Goal: Check status: Check status

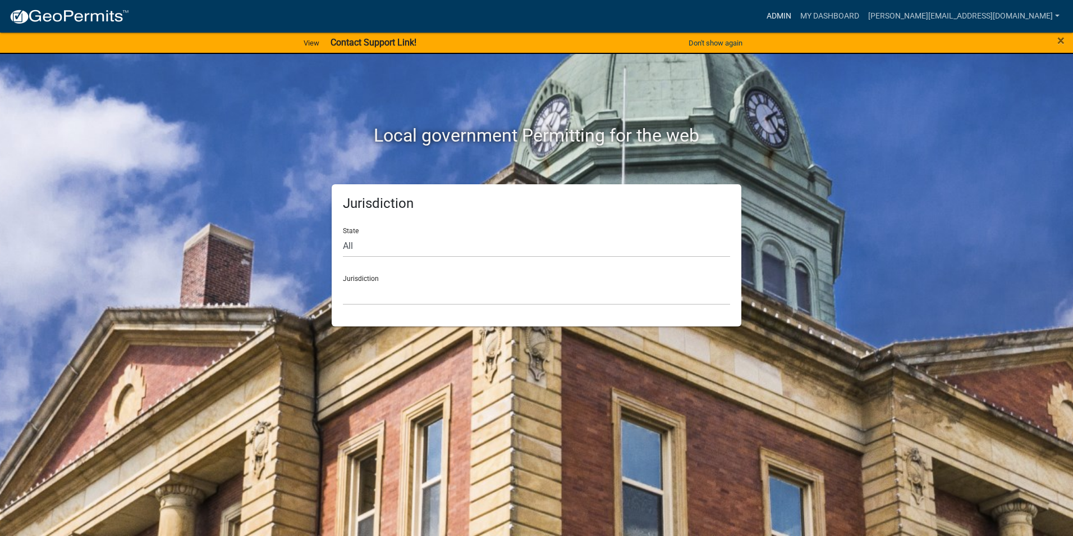
click at [796, 16] on link "Admin" at bounding box center [779, 16] width 34 height 21
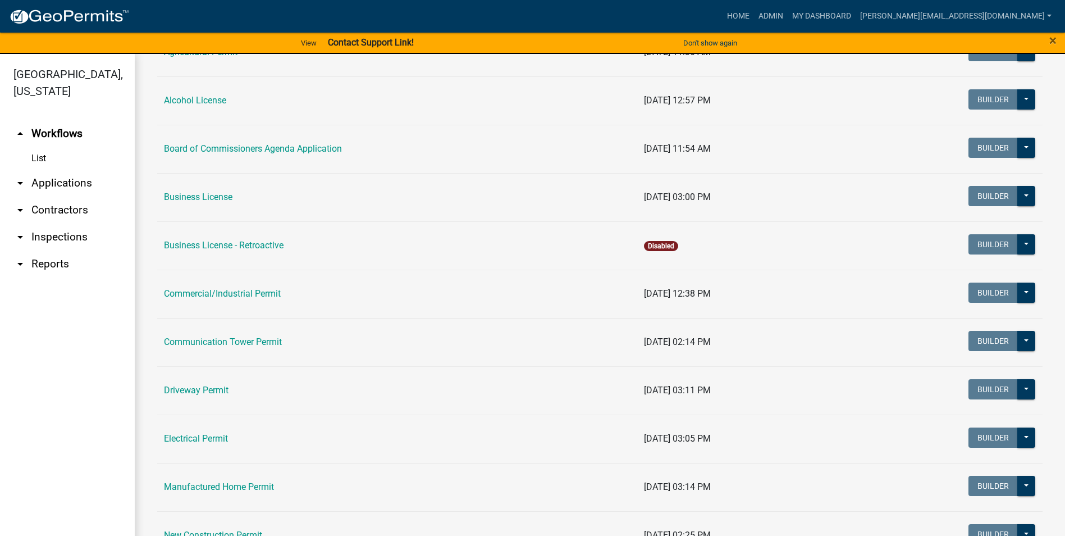
scroll to position [225, 0]
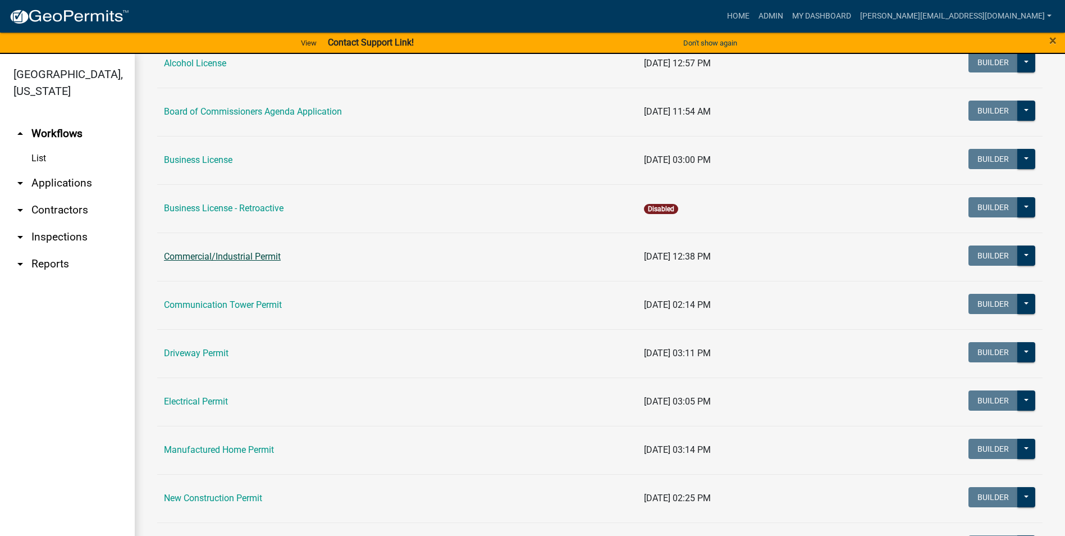
click at [221, 257] on link "Commercial/Industrial Permit" at bounding box center [222, 256] width 117 height 11
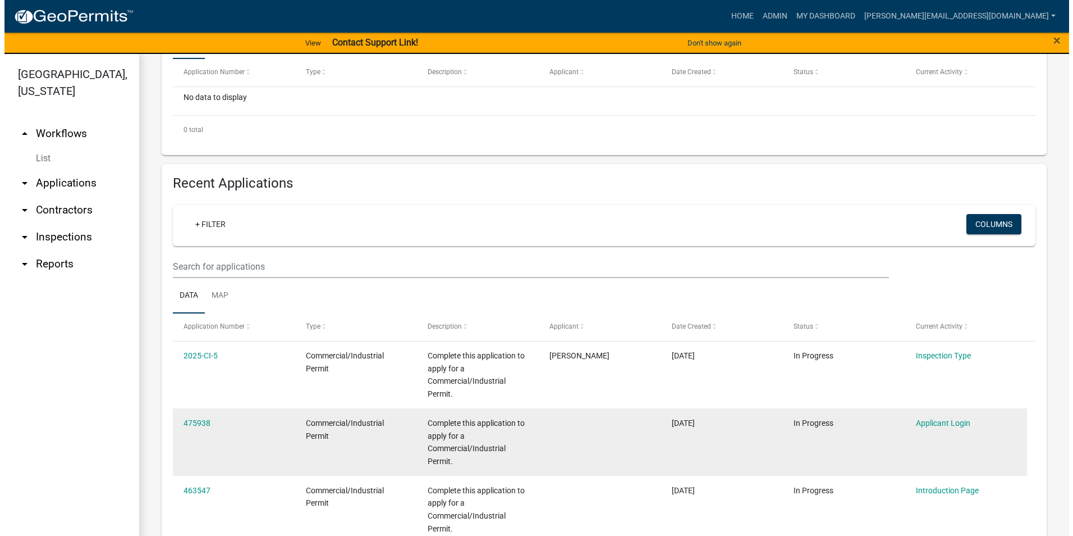
scroll to position [292, 0]
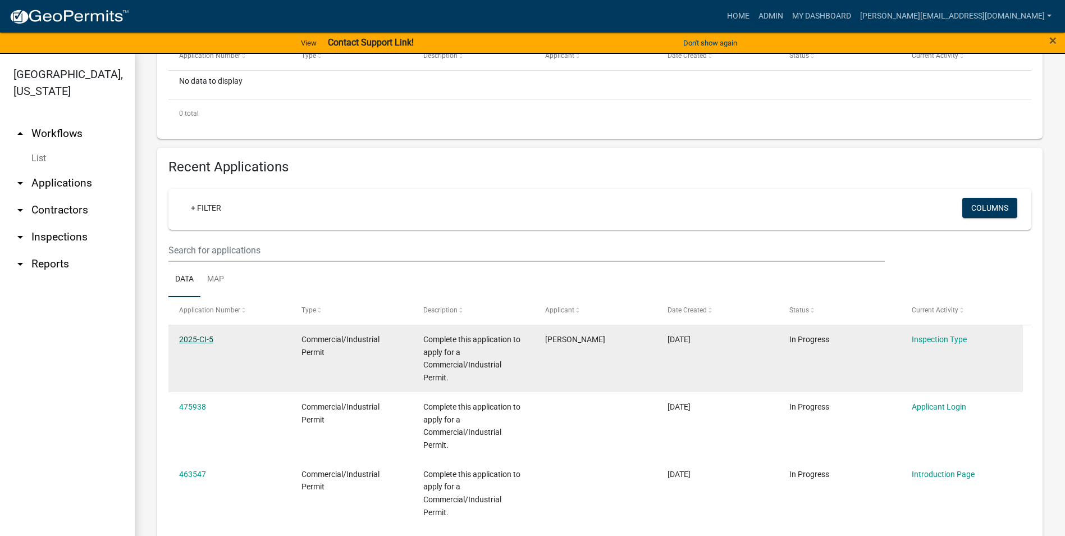
click at [196, 337] on link "2025-CI-5" at bounding box center [196, 339] width 34 height 9
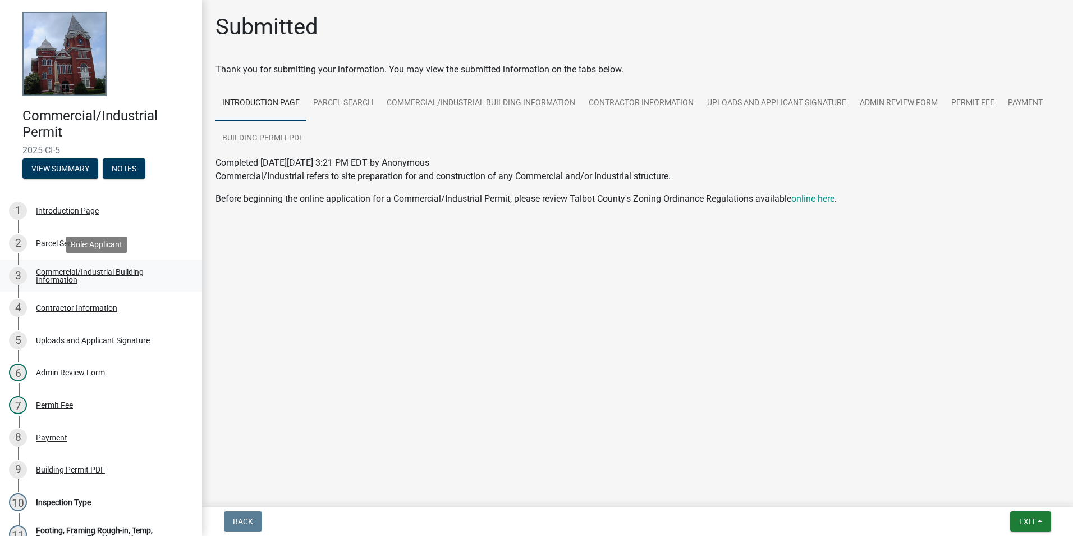
click at [54, 273] on div "Commercial/Industrial Building Information" at bounding box center [110, 276] width 148 height 16
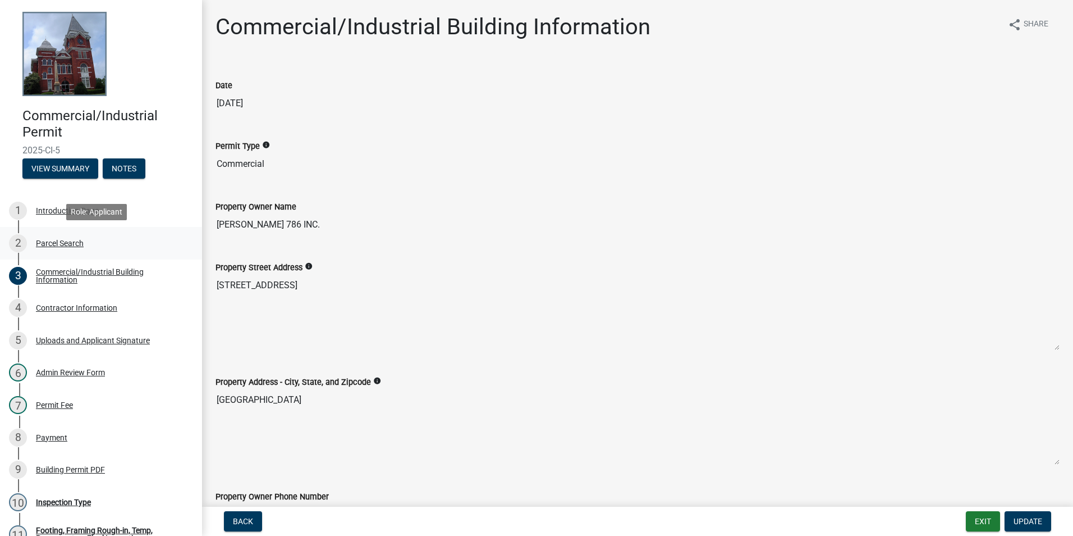
click at [63, 242] on div "Parcel Search" at bounding box center [60, 243] width 48 height 8
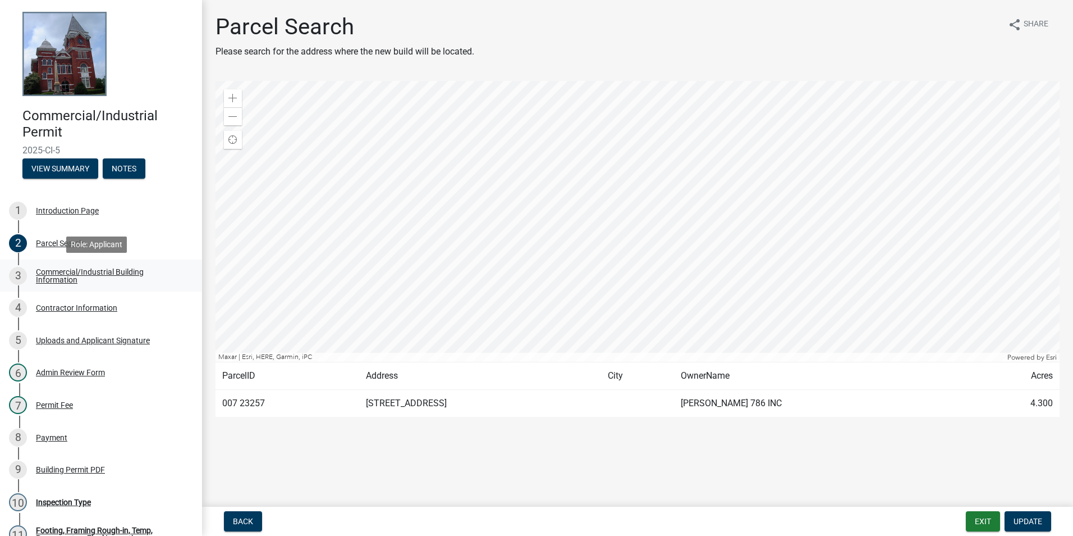
click at [70, 273] on div "Commercial/Industrial Building Information" at bounding box center [110, 276] width 148 height 16
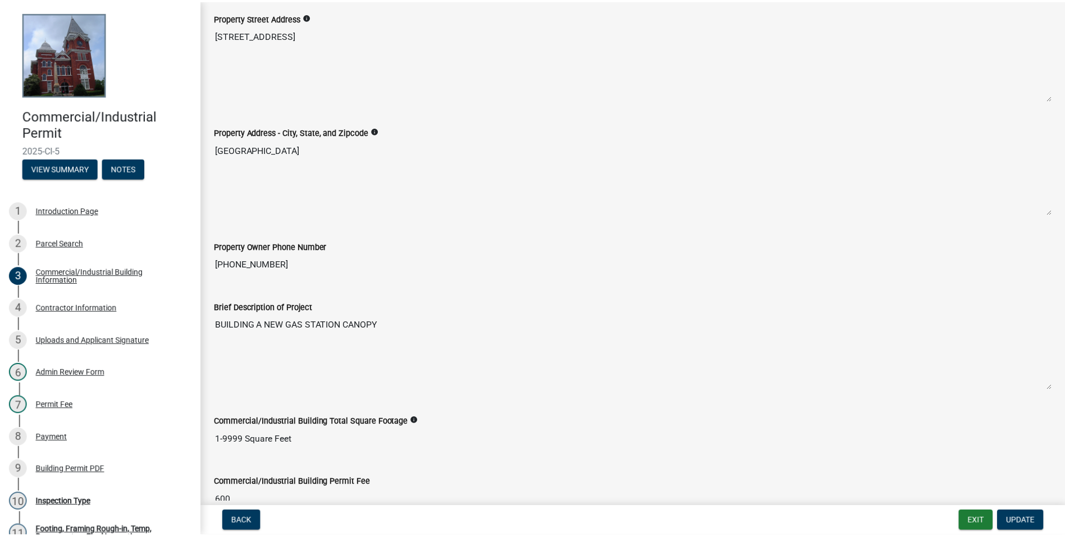
scroll to position [393, 0]
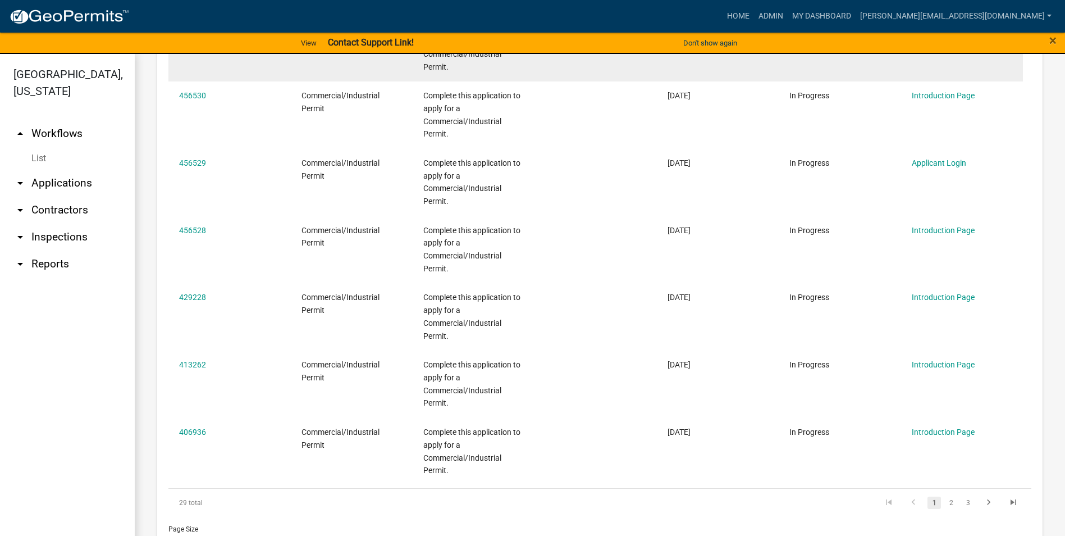
scroll to position [853, 0]
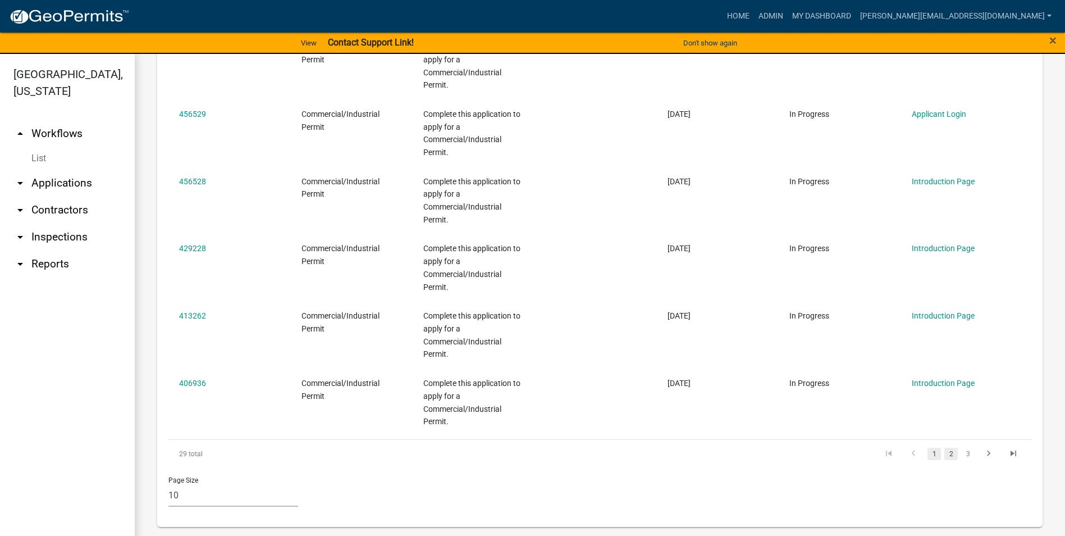
click at [944, 454] on link "2" at bounding box center [950, 453] width 13 height 12
click at [944, 452] on link "2" at bounding box center [950, 453] width 13 height 12
click at [963, 455] on link "3" at bounding box center [967, 453] width 13 height 12
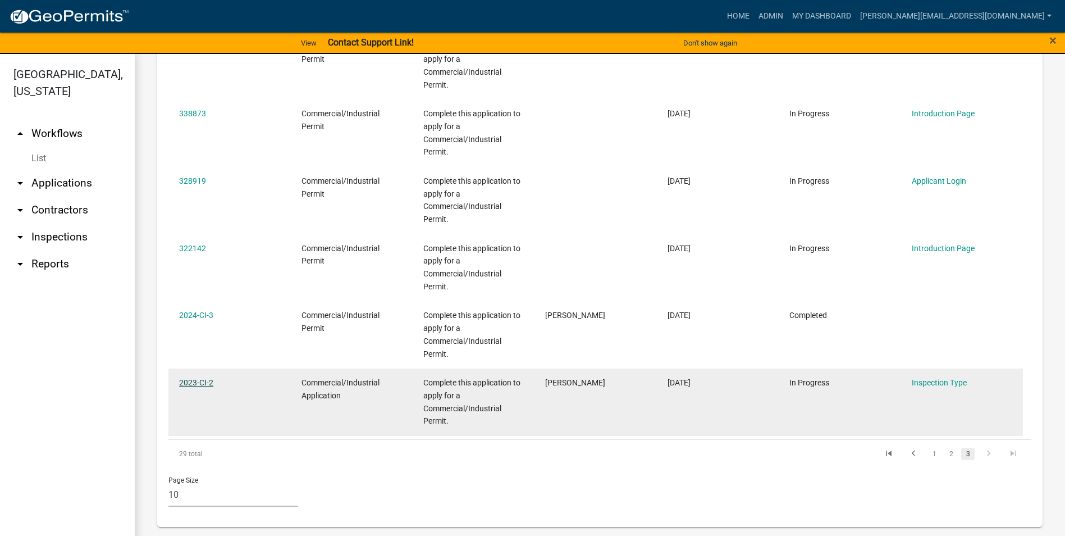
click at [204, 381] on link "2023-CI-2" at bounding box center [196, 382] width 34 height 9
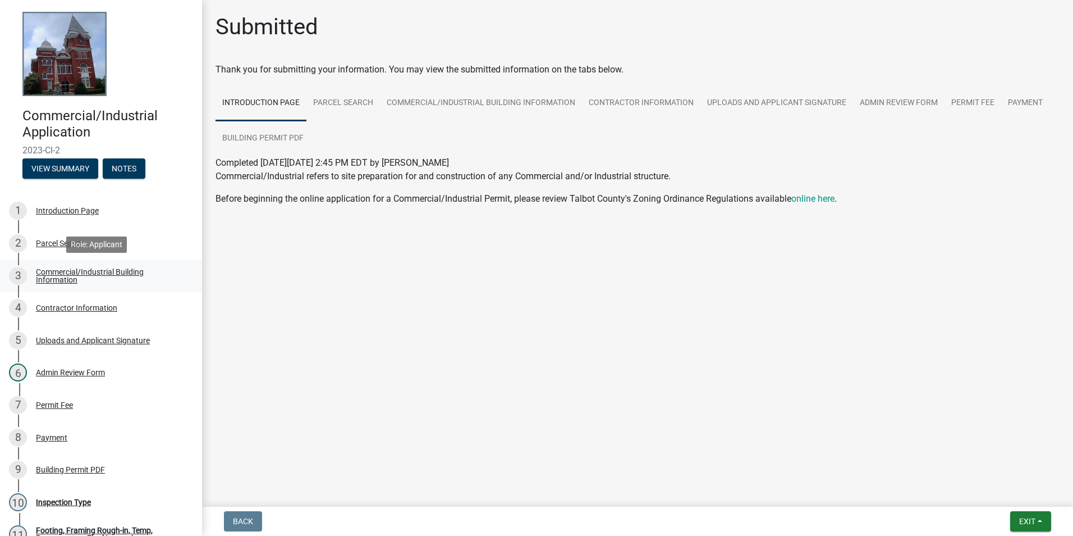
click at [74, 271] on div "Commercial/Industrial Building Information" at bounding box center [110, 276] width 148 height 16
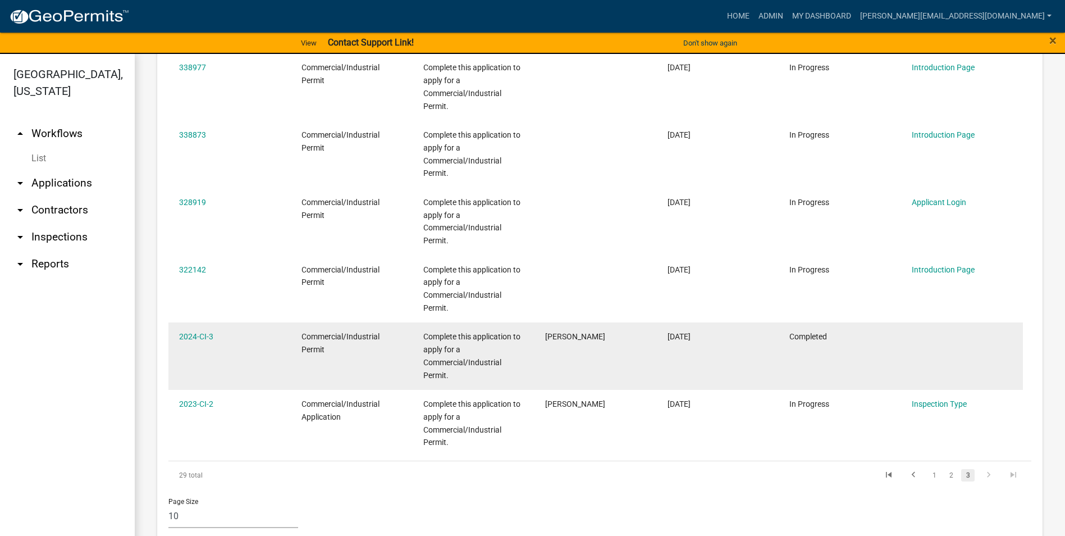
scroll to position [786, 0]
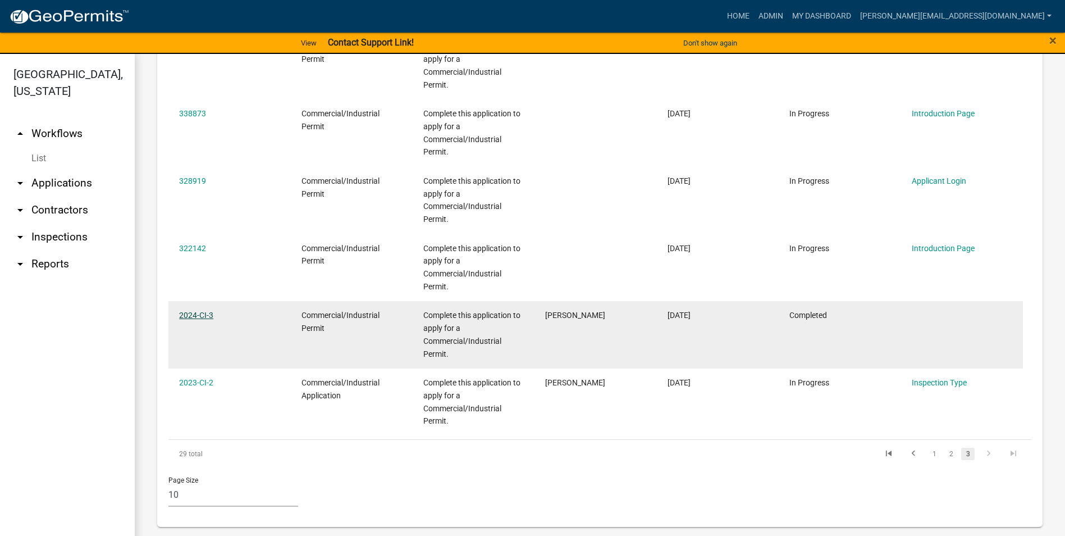
click at [198, 315] on link "2024-CI-3" at bounding box center [196, 314] width 34 height 9
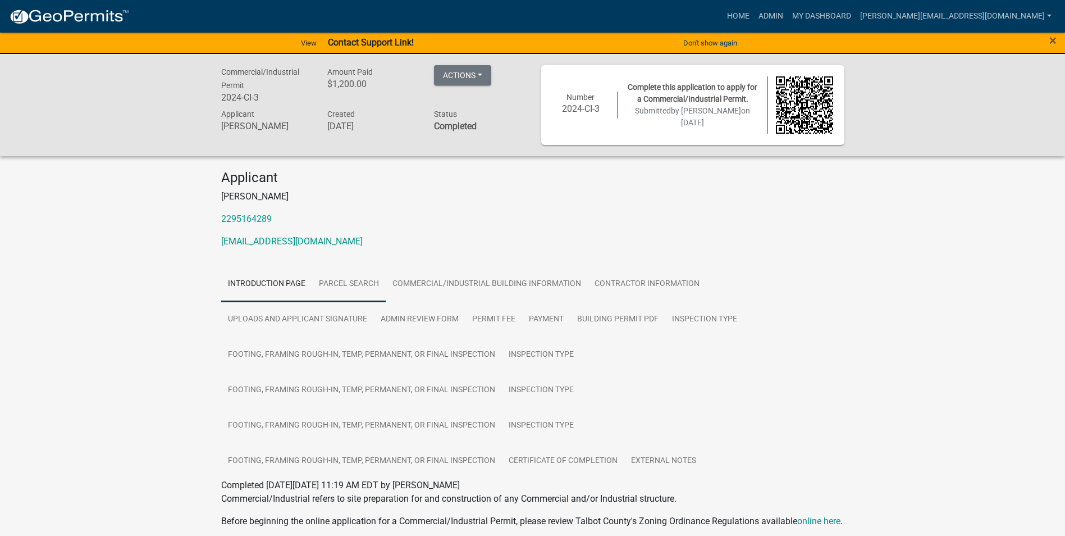
click at [369, 283] on link "Parcel Search" at bounding box center [349, 284] width 74 height 36
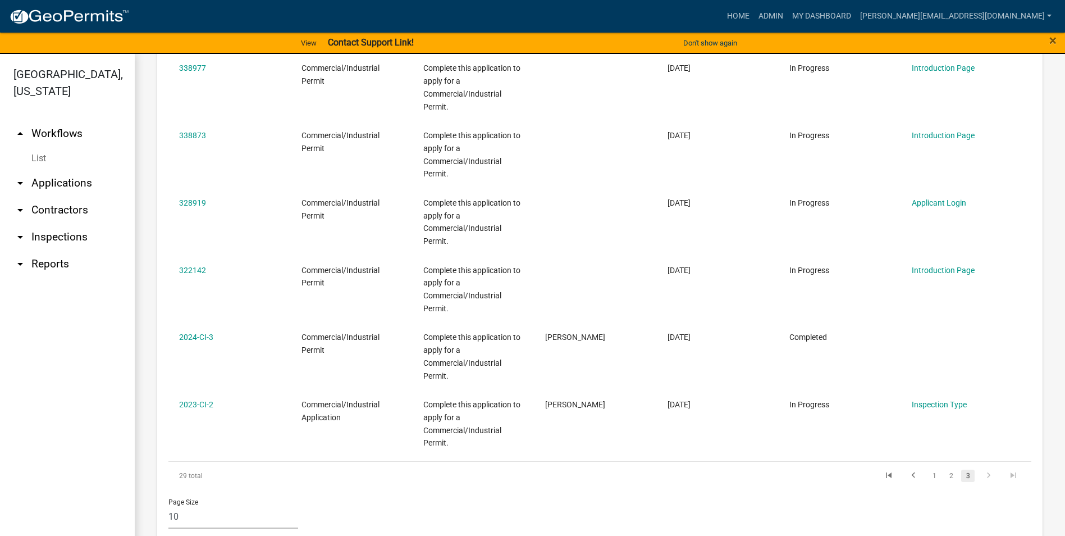
scroll to position [786, 0]
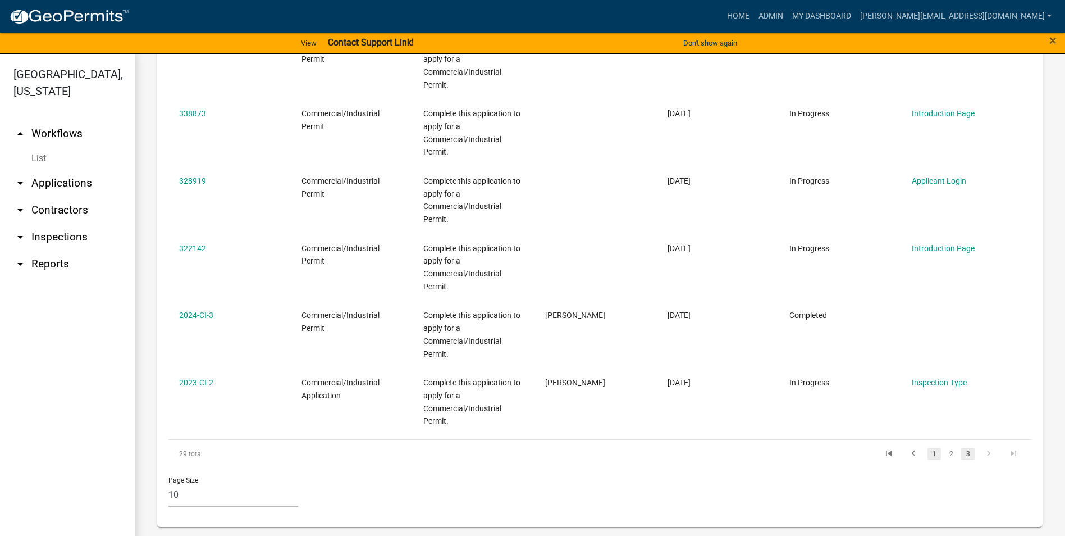
click at [927, 456] on link "1" at bounding box center [933, 453] width 13 height 12
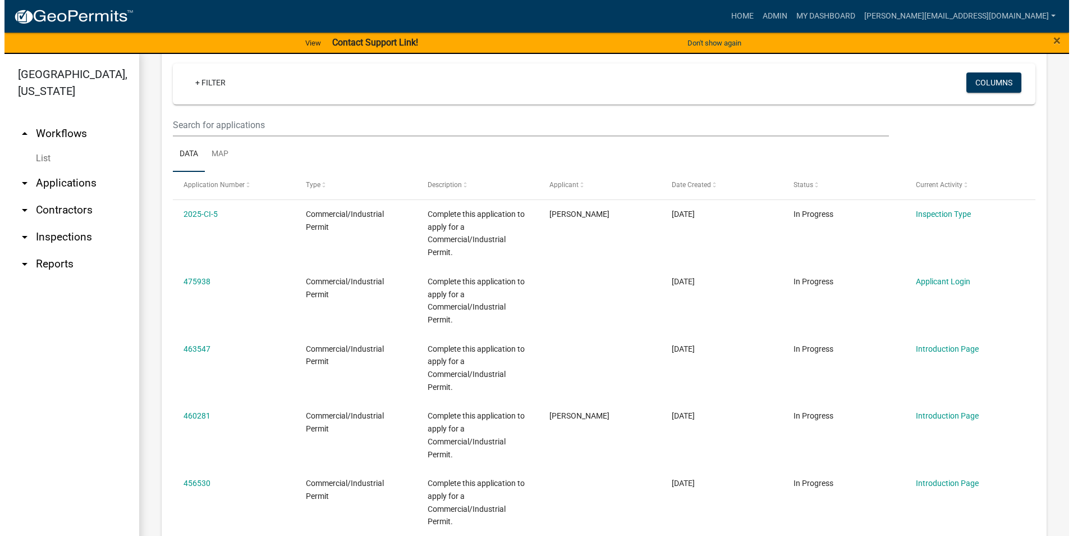
scroll to position [281, 0]
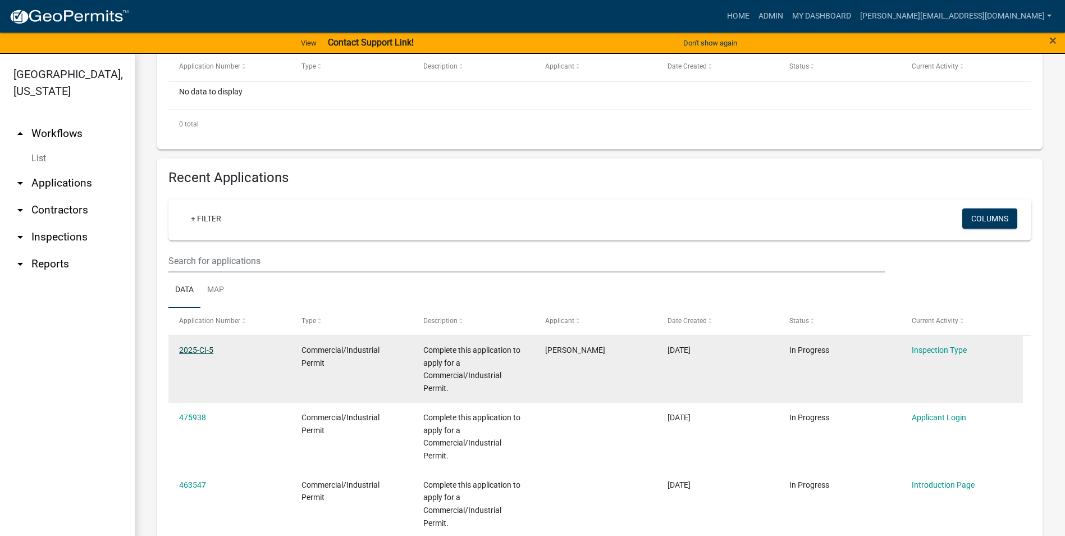
click at [186, 349] on link "2025-CI-5" at bounding box center [196, 349] width 34 height 9
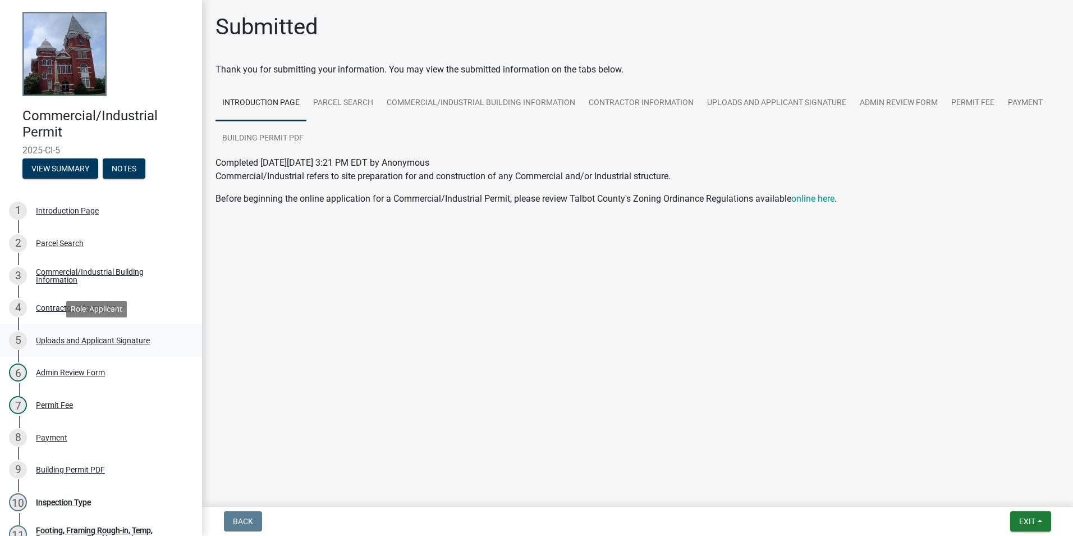
click at [113, 338] on div "Uploads and Applicant Signature" at bounding box center [93, 340] width 114 height 8
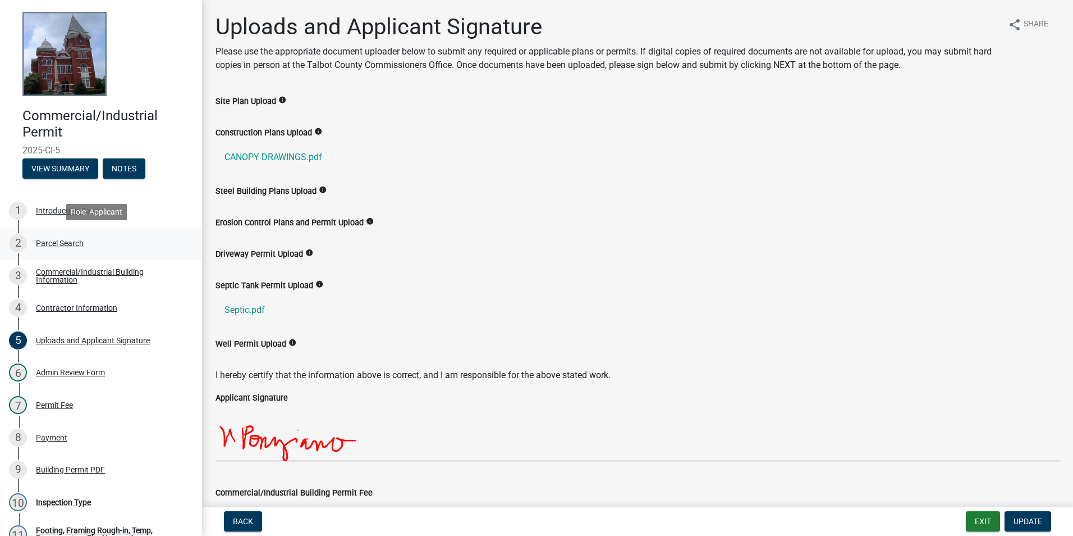
click at [61, 244] on div "Parcel Search" at bounding box center [60, 243] width 48 height 8
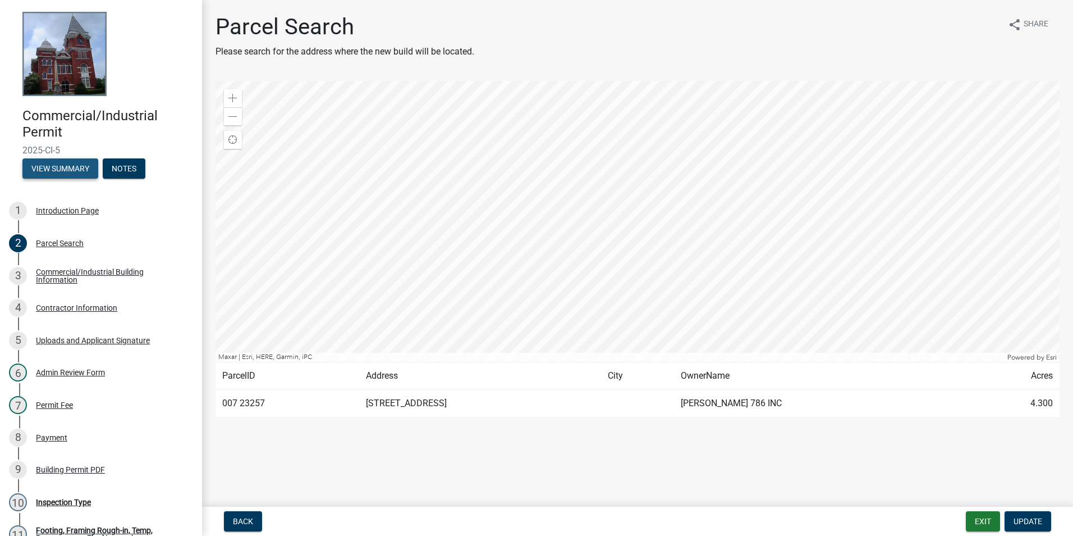
click at [43, 167] on button "View Summary" at bounding box center [60, 168] width 76 height 20
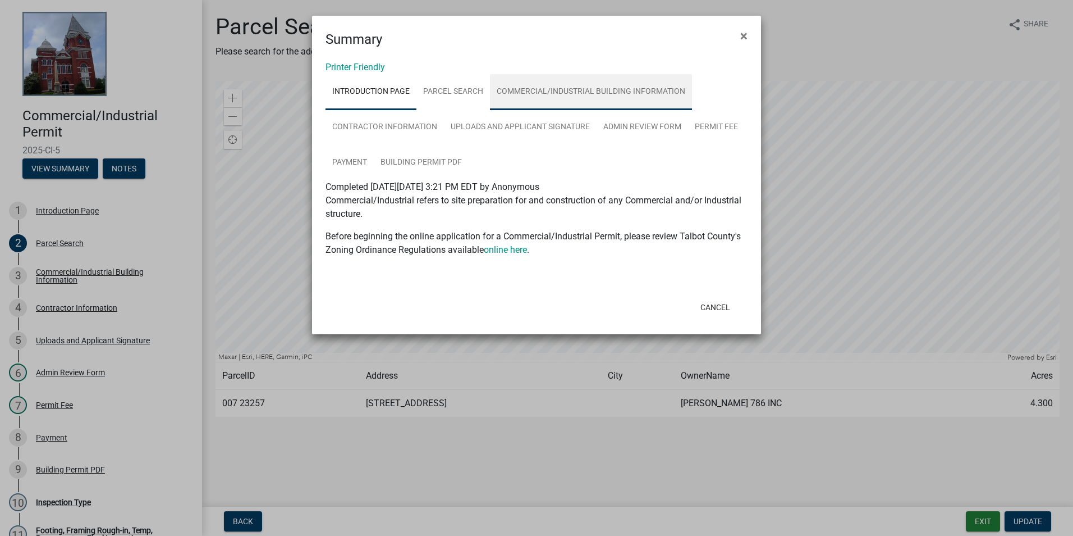
click at [543, 90] on link "Commercial/Industrial Building Information" at bounding box center [591, 92] width 202 height 36
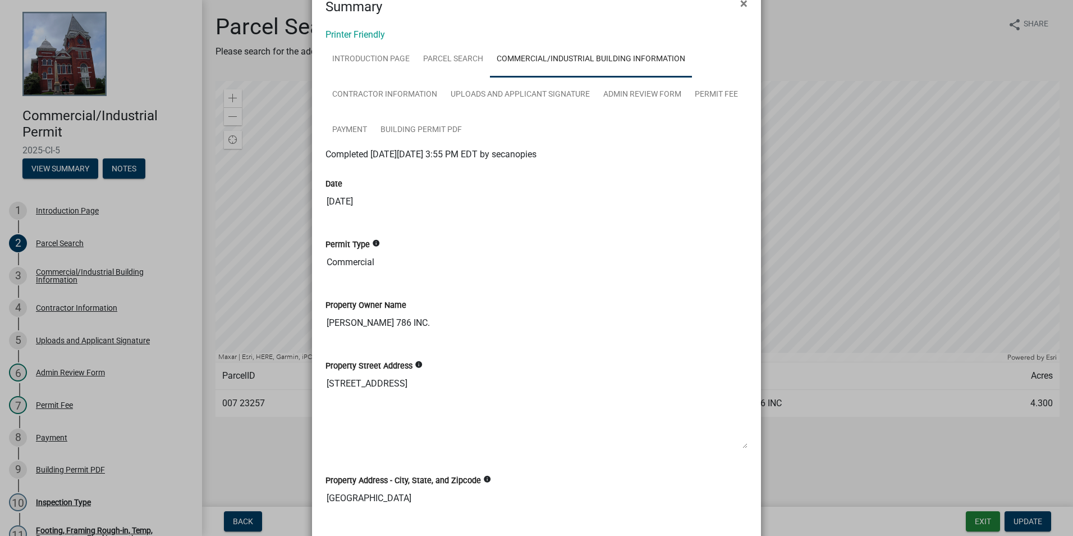
scroll to position [56, 0]
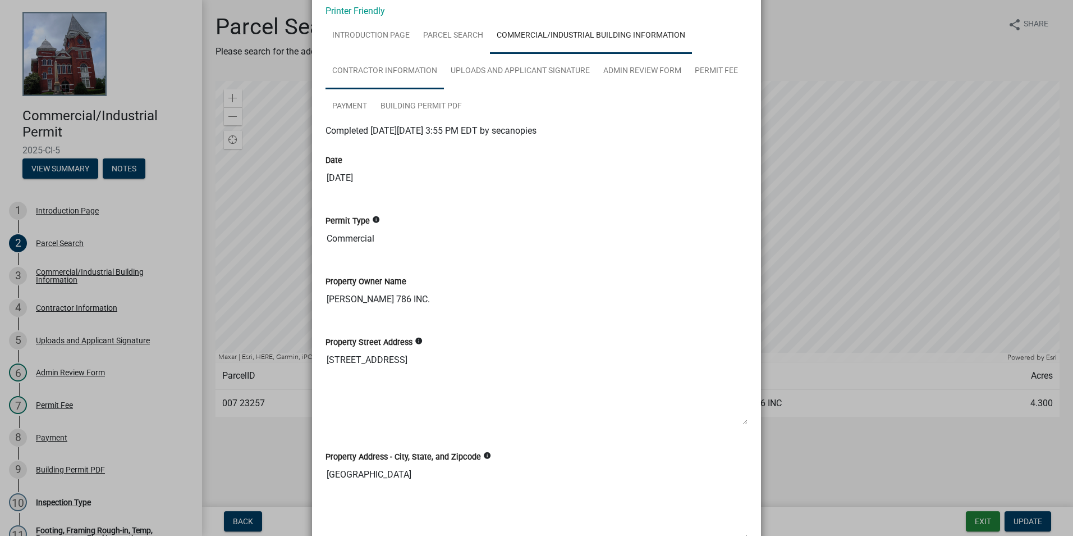
click at [385, 70] on link "Contractor Information" at bounding box center [385, 71] width 118 height 36
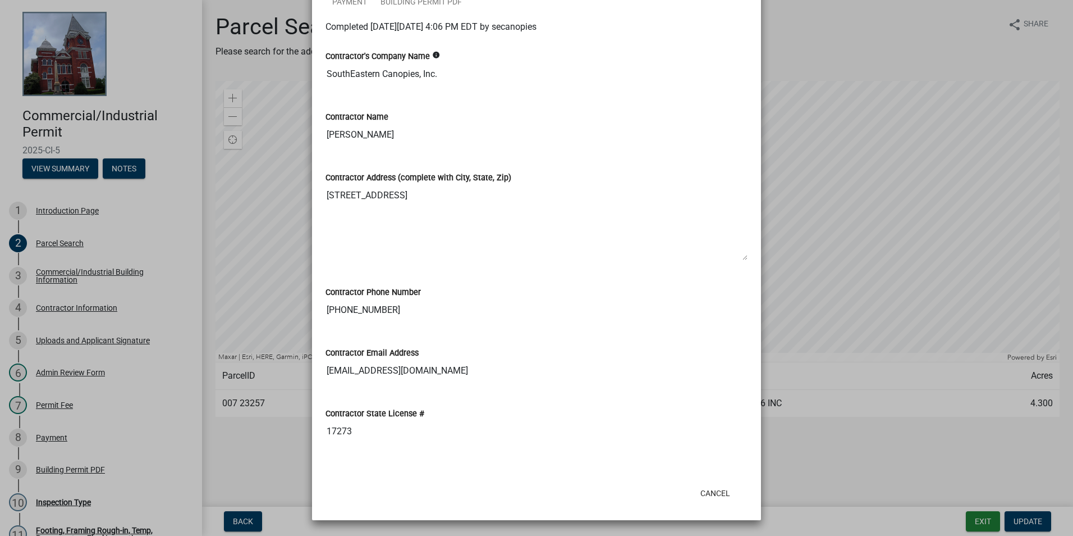
scroll to position [160, 0]
click at [713, 494] on button "Cancel" at bounding box center [716, 493] width 48 height 20
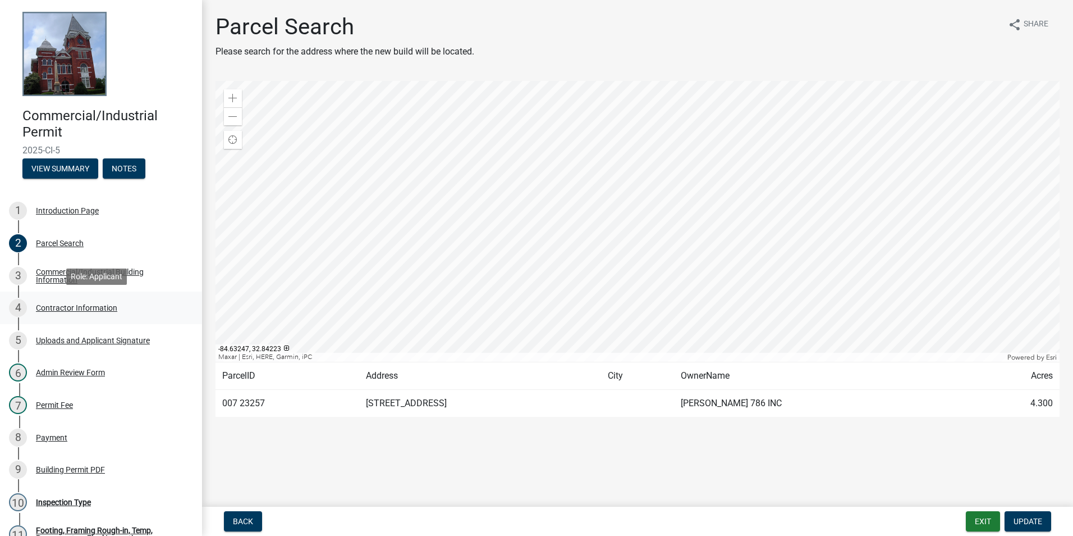
click at [62, 306] on div "Contractor Information" at bounding box center [76, 308] width 81 height 8
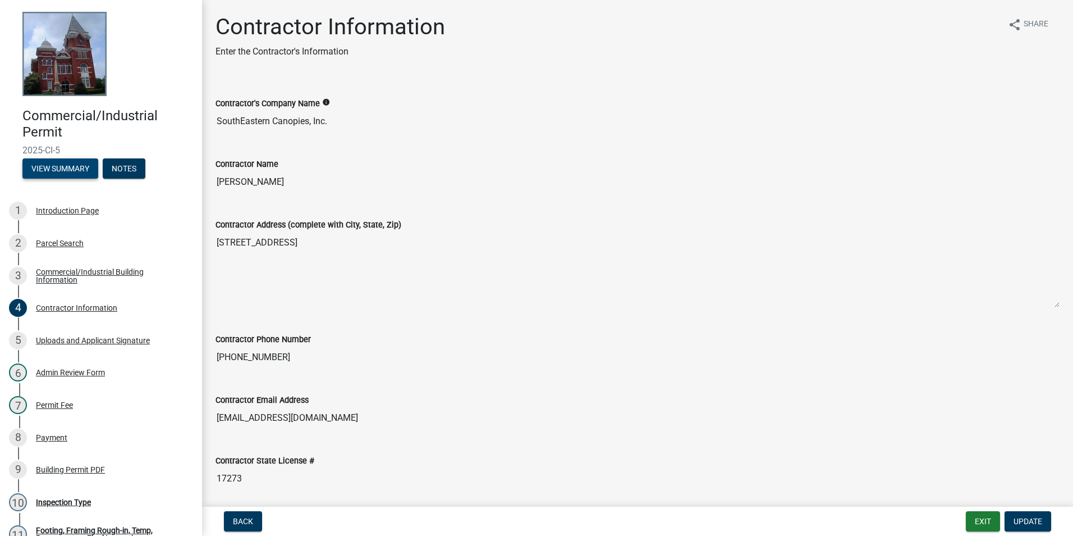
click at [59, 171] on button "View Summary" at bounding box center [60, 168] width 76 height 20
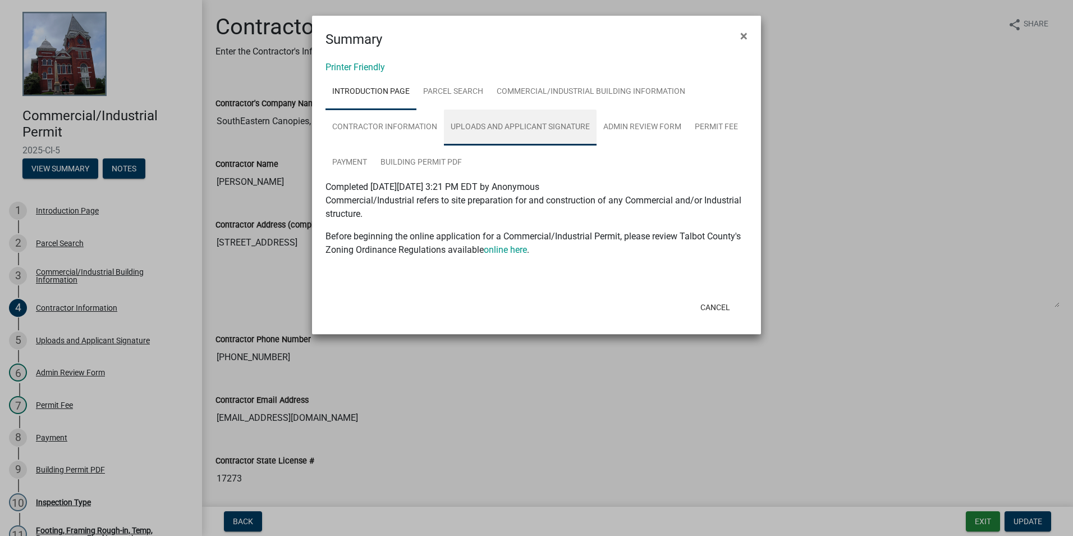
click at [521, 125] on link "Uploads and Applicant Signature" at bounding box center [520, 127] width 153 height 36
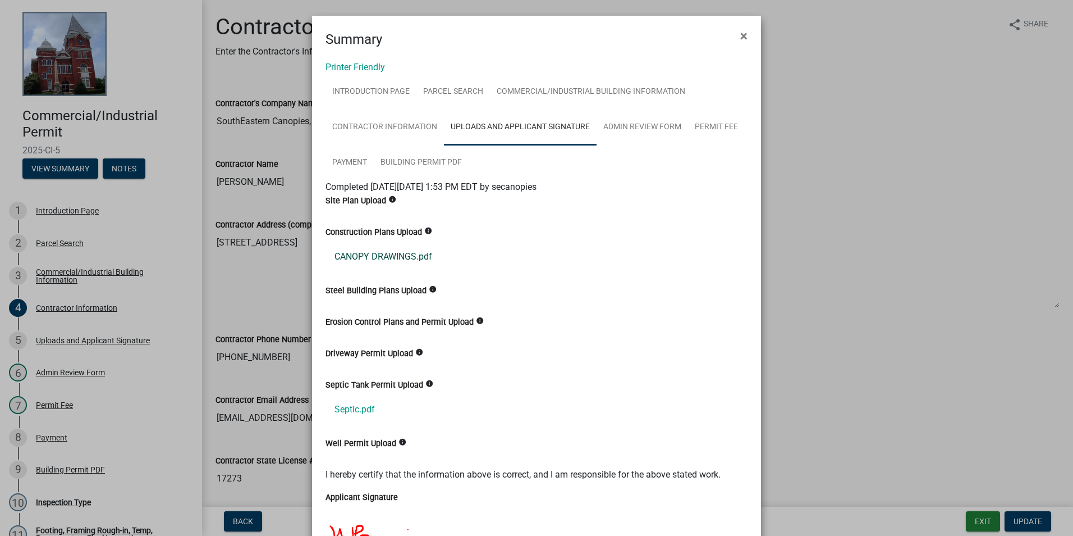
click at [370, 255] on link "CANOPY DRAWINGS.pdf" at bounding box center [537, 256] width 422 height 27
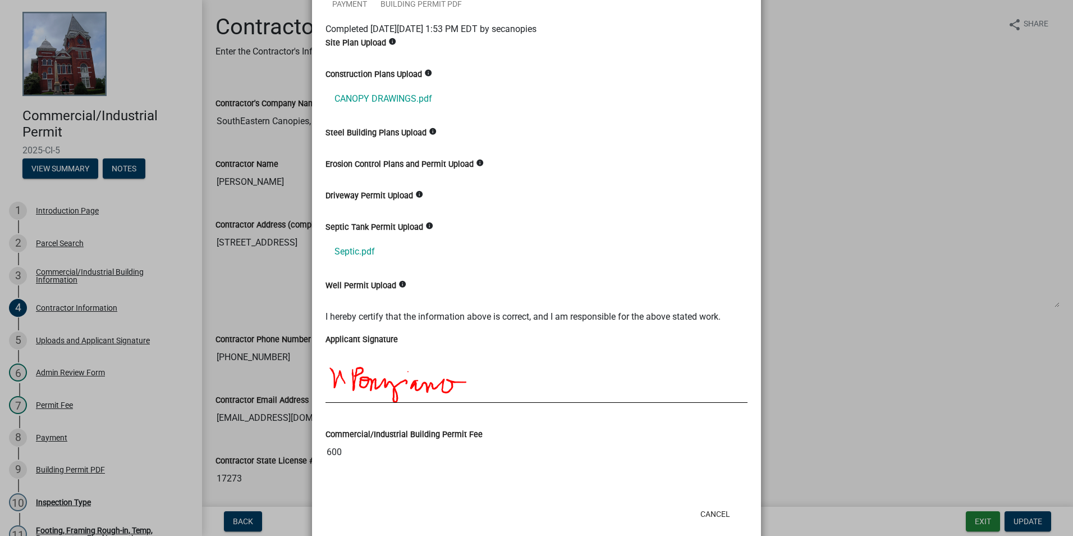
scroll to position [179, 0]
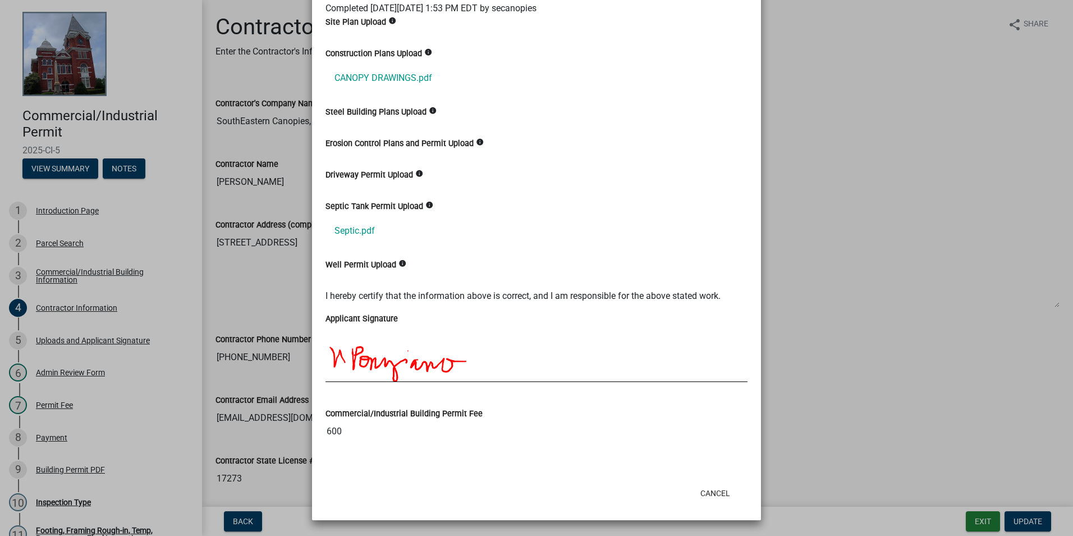
click at [282, 289] on ngb-modal-window "Summary × Printer Friendly Introduction Page Parcel Search Commercial/Industria…" at bounding box center [536, 268] width 1073 height 536
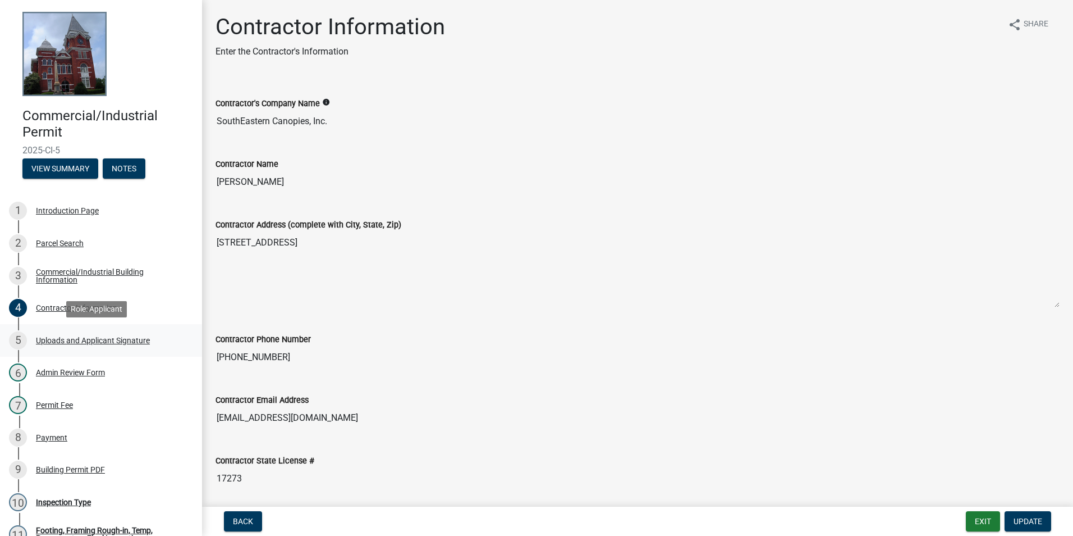
click at [75, 338] on div "Uploads and Applicant Signature" at bounding box center [93, 340] width 114 height 8
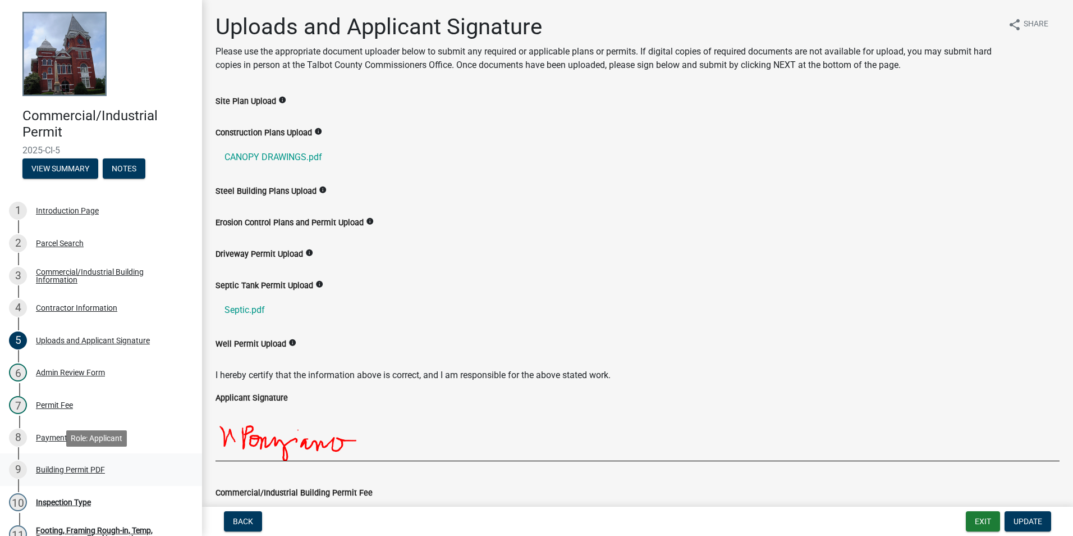
click at [72, 469] on div "Building Permit PDF" at bounding box center [70, 469] width 69 height 8
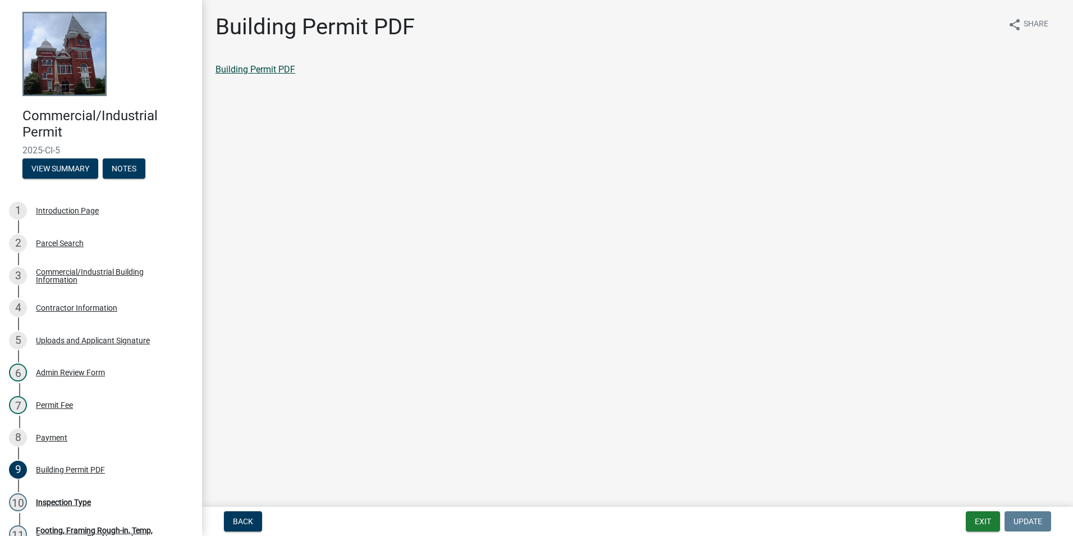
click at [247, 70] on link "Building Permit PDF" at bounding box center [256, 69] width 80 height 11
